Goal: Task Accomplishment & Management: Use online tool/utility

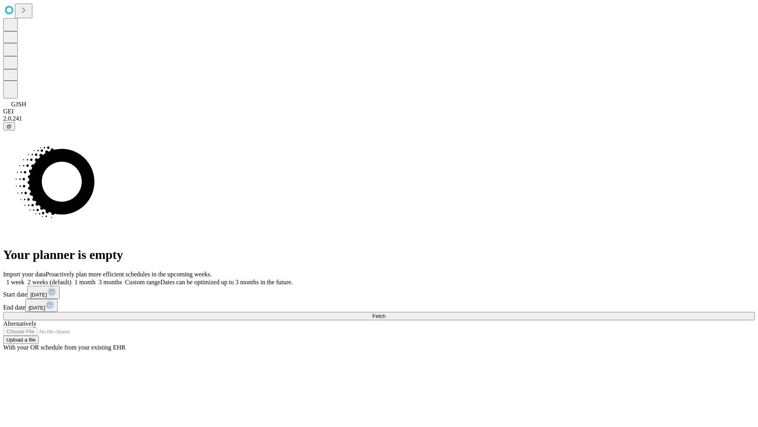
click at [386, 313] on span "Fetch" at bounding box center [378, 316] width 13 height 6
